Goal: Find specific page/section: Find specific page/section

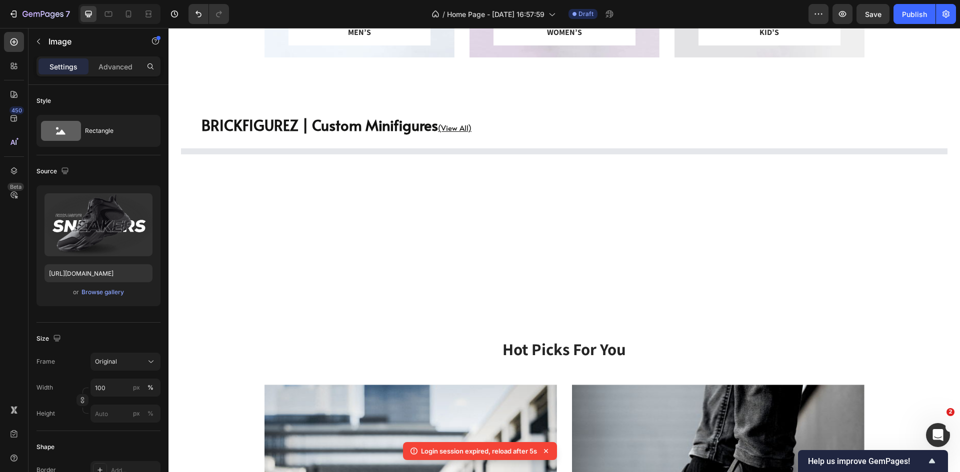
scroll to position [441, 0]
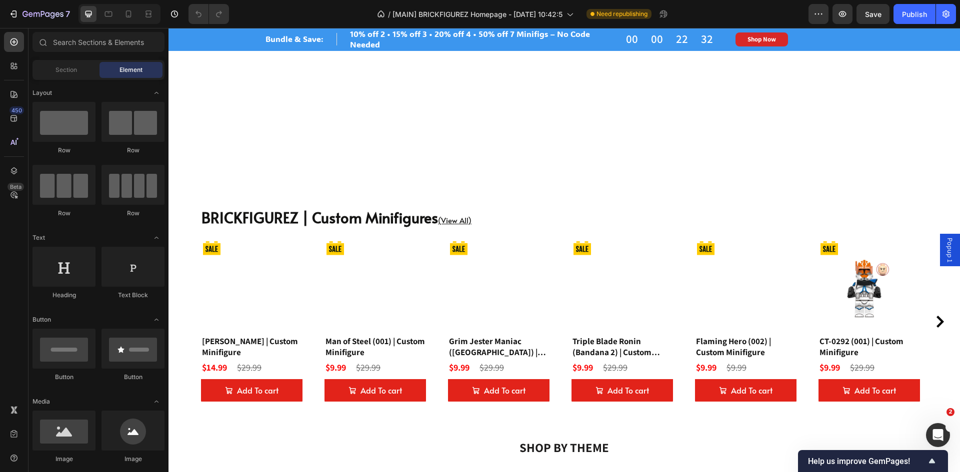
scroll to position [550, 0]
